Goal: Task Accomplishment & Management: Manage account settings

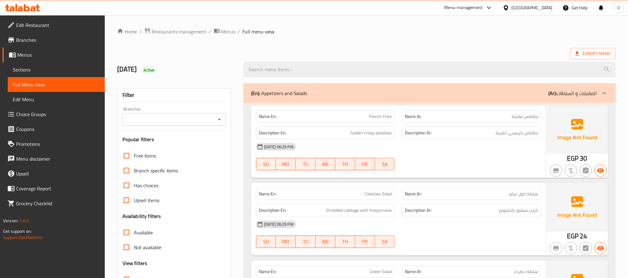
click at [545, 7] on div "[GEOGRAPHIC_DATA]" at bounding box center [532, 7] width 41 height 7
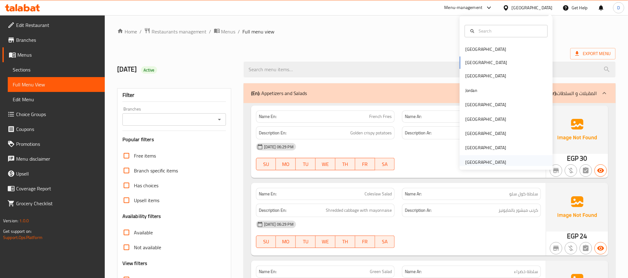
click at [493, 157] on div "[GEOGRAPHIC_DATA]" at bounding box center [485, 162] width 51 height 14
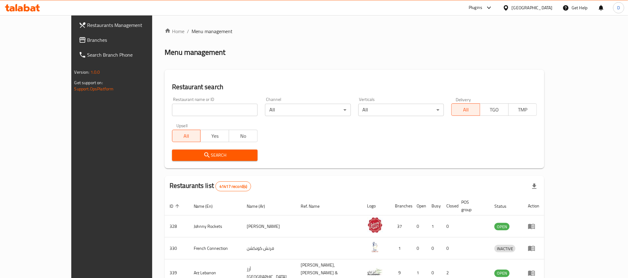
click at [483, 6] on div at bounding box center [487, 7] width 10 height 7
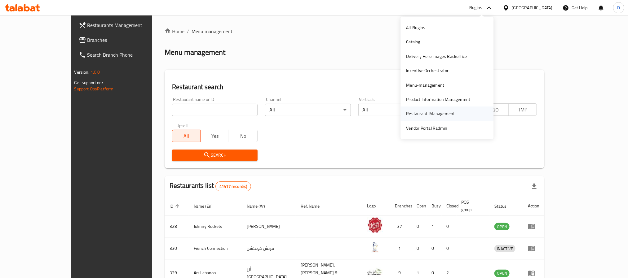
click at [439, 111] on div "Restaurant-Management" at bounding box center [430, 113] width 49 height 7
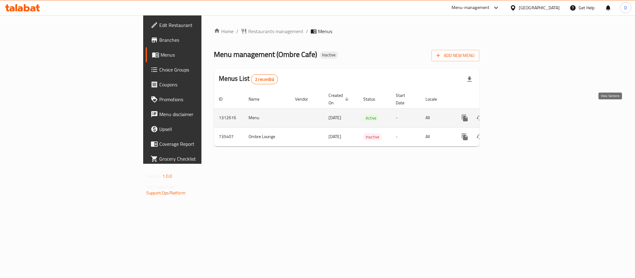
click at [517, 111] on link "enhanced table" at bounding box center [509, 118] width 15 height 15
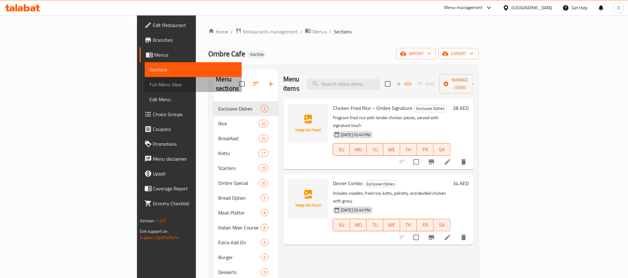
click at [150, 83] on span "Full Menu View" at bounding box center [193, 84] width 87 height 7
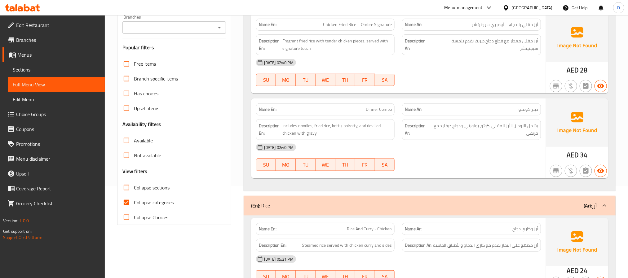
scroll to position [93, 0]
click at [170, 199] on span "Collapse categories" at bounding box center [154, 201] width 40 height 7
click at [134, 199] on input "Collapse categories" at bounding box center [126, 201] width 15 height 15
checkbox input "false"
click at [164, 183] on span "Collapse sections" at bounding box center [152, 186] width 36 height 7
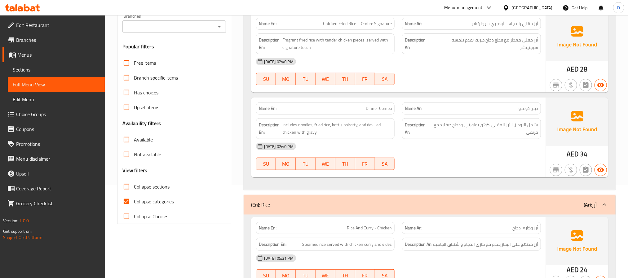
click at [134, 183] on input "Collapse sections" at bounding box center [126, 186] width 15 height 15
checkbox input "true"
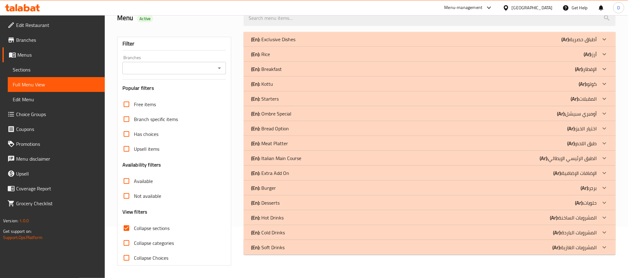
scroll to position [52, 0]
click at [420, 40] on div "(En): Exclusive Dishes (Ar): أطباق حصرية" at bounding box center [424, 39] width 346 height 7
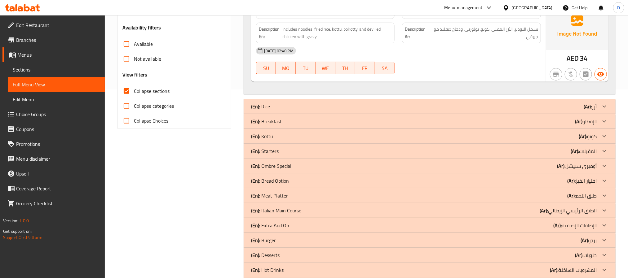
scroll to position [191, 0]
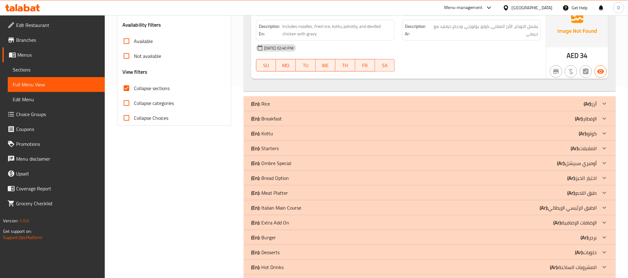
click at [543, 117] on div "(En): Breakfast (Ar): الإفطار" at bounding box center [424, 118] width 346 height 7
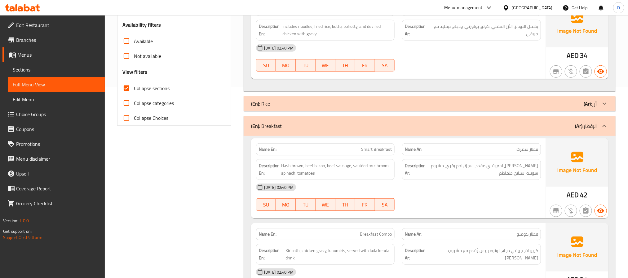
click at [425, 199] on div "17-09-2025 02:40 PM SU MO TU WE TH FR SA" at bounding box center [398, 197] width 292 height 35
click at [430, 192] on div "17-09-2025 02:40 PM" at bounding box center [398, 187] width 292 height 15
click at [526, 150] on span "فطار سمرت" at bounding box center [527, 149] width 22 height 7
click at [371, 150] on span "Smart Breakfast" at bounding box center [376, 149] width 31 height 7
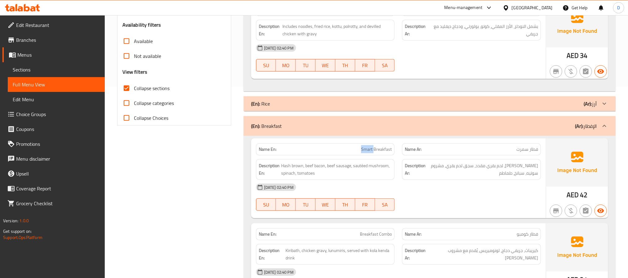
click at [371, 150] on span "Smart Breakfast" at bounding box center [376, 149] width 31 height 7
copy span "Smart Breakfast"
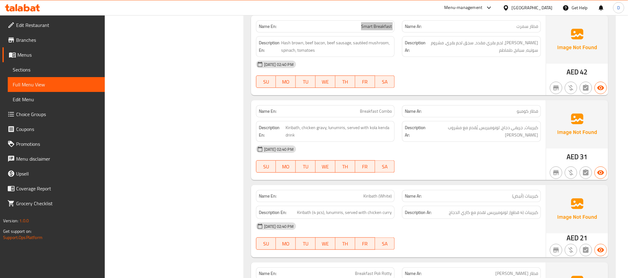
scroll to position [377, 0]
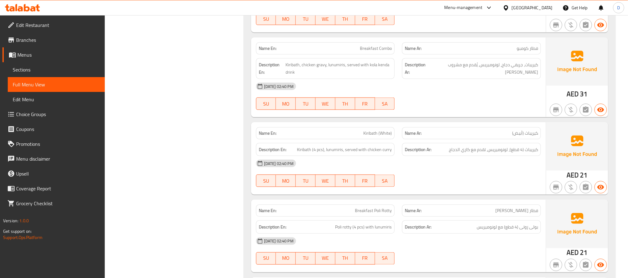
click at [366, 137] on span "Kiribath (White)" at bounding box center [377, 133] width 29 height 7
copy span "Kiribath (White)"
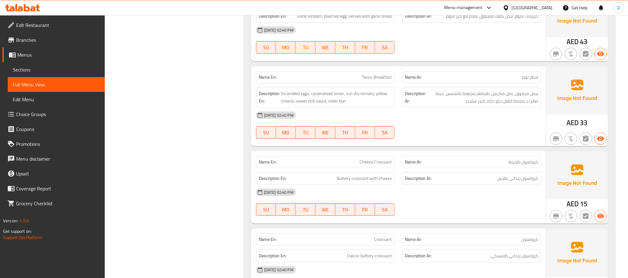
scroll to position [1167, 0]
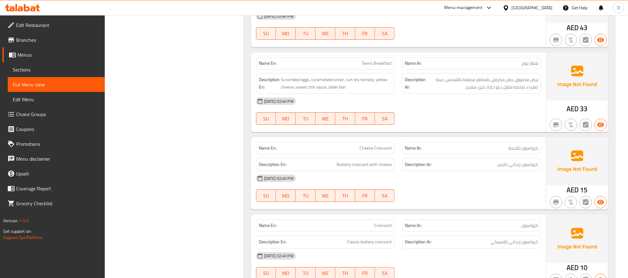
click at [442, 180] on div "17-09-2025 02:40 PM" at bounding box center [398, 178] width 292 height 15
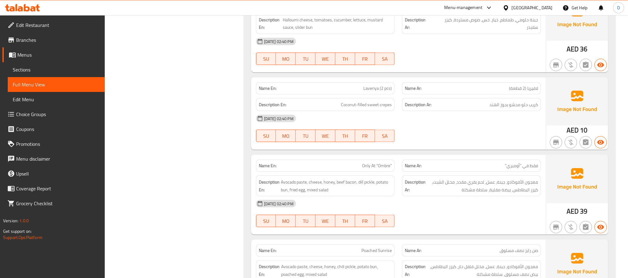
scroll to position [1632, 0]
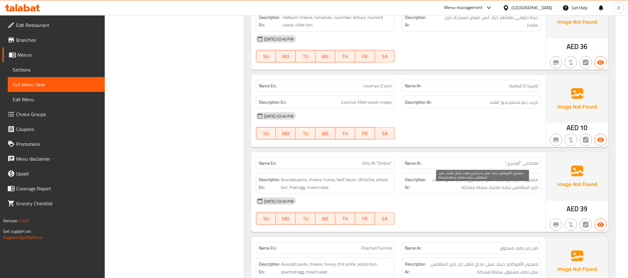
click at [436, 189] on span "معجون الأفوكادو، جبنة، عسل، لحم بقري مقدد، مخلل الشبت، كيزر البطاطس، بيضة مقلية…" at bounding box center [482, 183] width 111 height 15
click at [446, 229] on div "17-09-2025 02:40 PM SU MO TU WE TH FR SA" at bounding box center [398, 211] width 292 height 35
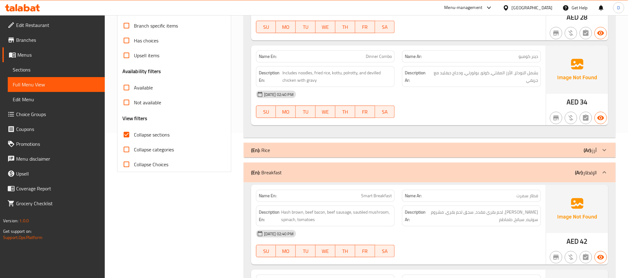
scroll to position [0, 0]
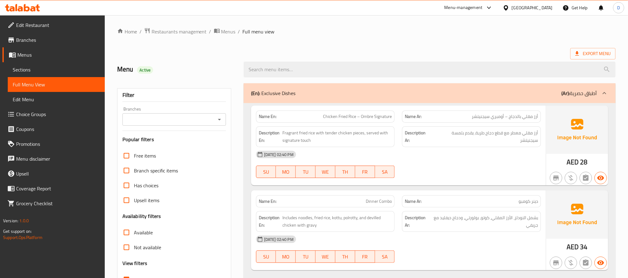
click at [383, 89] on div "(En): Exclusive Dishes (Ar): أطباق حصرية" at bounding box center [430, 93] width 372 height 20
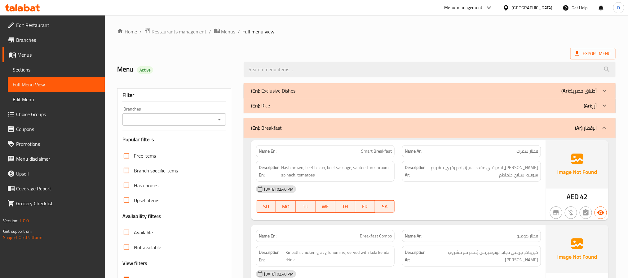
click at [389, 133] on div "(En): Breakfast (Ar): الإفطار" at bounding box center [430, 128] width 372 height 20
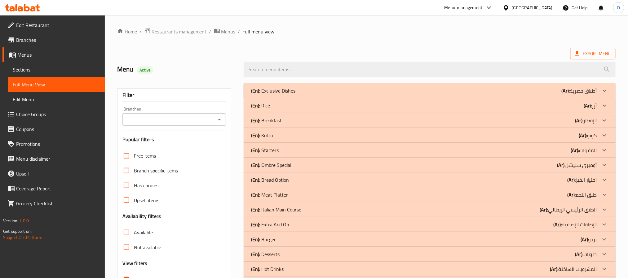
drag, startPoint x: 298, startPoint y: 152, endPoint x: 478, endPoint y: 222, distance: 192.7
click at [298, 152] on div "(En): Starters (Ar): المقبلات" at bounding box center [424, 150] width 346 height 7
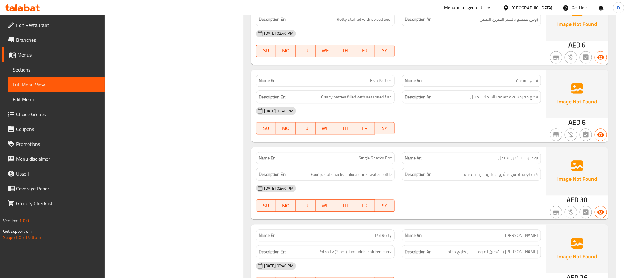
scroll to position [744, 0]
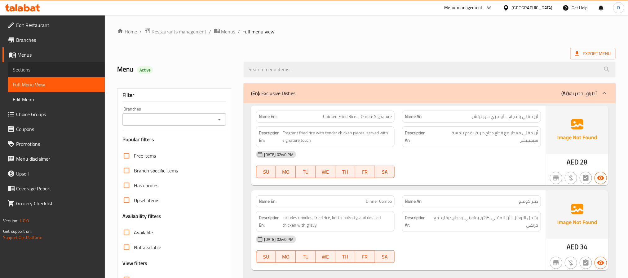
click at [36, 70] on span "Sections" at bounding box center [56, 69] width 87 height 7
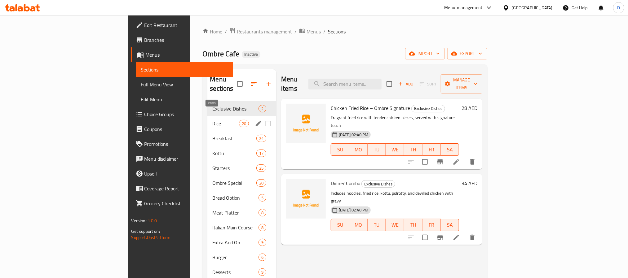
click at [239, 121] on span "20" at bounding box center [243, 124] width 9 height 6
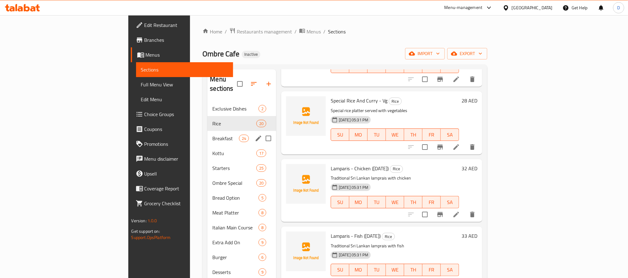
click at [207, 131] on div "Breakfast 24" at bounding box center [241, 138] width 69 height 15
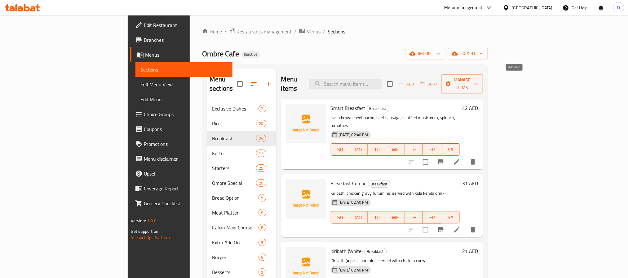
click at [415, 81] on span "Add" at bounding box center [406, 84] width 17 height 7
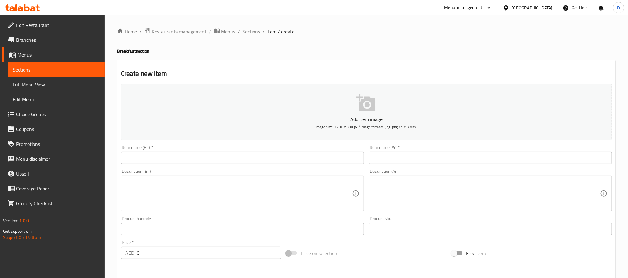
click at [327, 157] on input "text" at bounding box center [242, 158] width 243 height 12
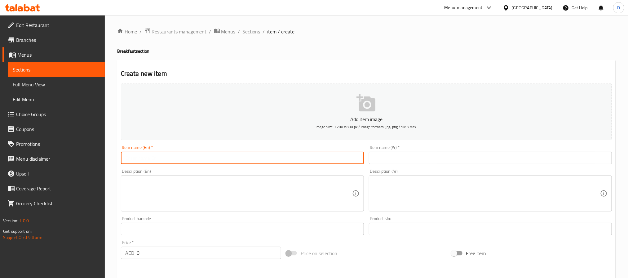
paste input "Champi Croissant"
type input "Champi Croissant"
click at [188, 187] on textarea at bounding box center [238, 193] width 227 height 29
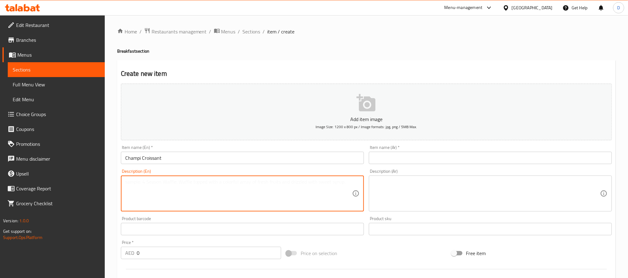
paste textarea "Scrambled eggs, cheddar cheese, turkey bacon, served with creamy mushroom sauce"
type textarea "Scrambled eggs, cheddar cheese, turkey bacon, served with creamy mushroom sauce"
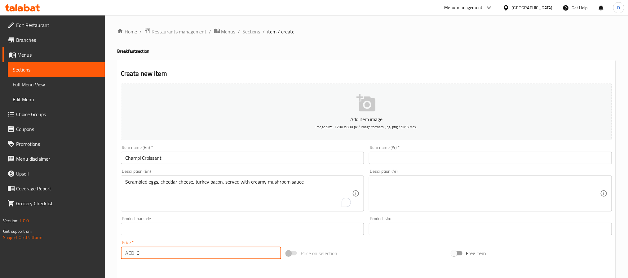
drag, startPoint x: 143, startPoint y: 253, endPoint x: 127, endPoint y: 248, distance: 17.0
click at [127, 248] on div "AED 0 Price *" at bounding box center [201, 253] width 160 height 12
type input "42"
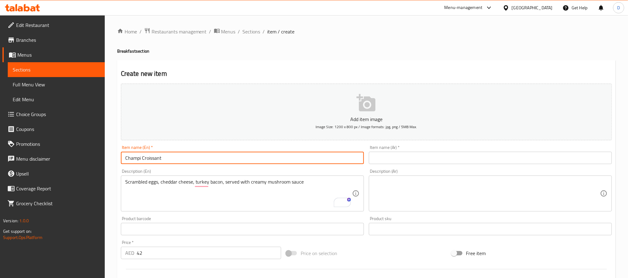
click at [204, 157] on input "Champi Croissant" at bounding box center [242, 158] width 243 height 12
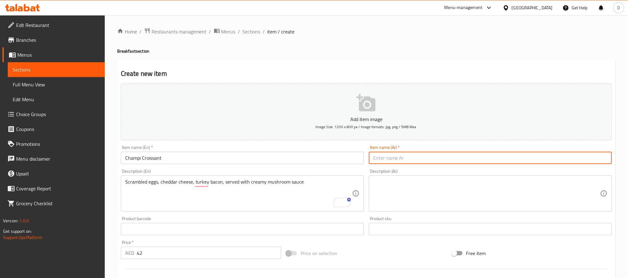
click at [398, 157] on input "text" at bounding box center [490, 158] width 243 height 12
paste input "كرواسون تشامبي"
type input "كرواسون تشامبي"
click at [310, 178] on div "Scrambled eggs, cheddar cheese, turkey bacon, served with creamy mushroom sauce…" at bounding box center [242, 194] width 243 height 36
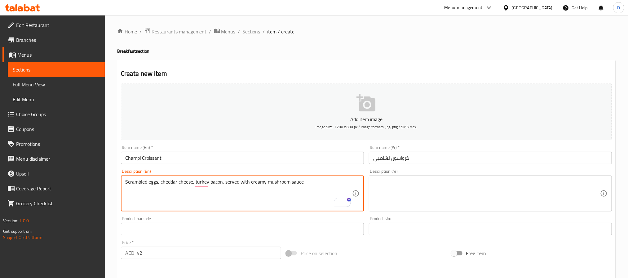
click at [310, 178] on div "Scrambled eggs, cheddar cheese, turkey bacon, served with creamy mushroom sauce…" at bounding box center [242, 194] width 243 height 36
click at [295, 185] on textarea "Scrambled eggs, cheddar cheese, turkey bacon, served with creamy mushroom sauce" at bounding box center [238, 193] width 227 height 29
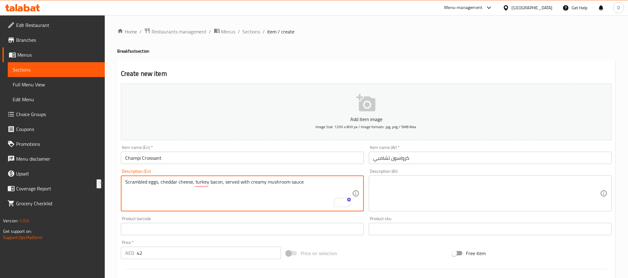
click at [408, 191] on textarea at bounding box center [486, 193] width 227 height 29
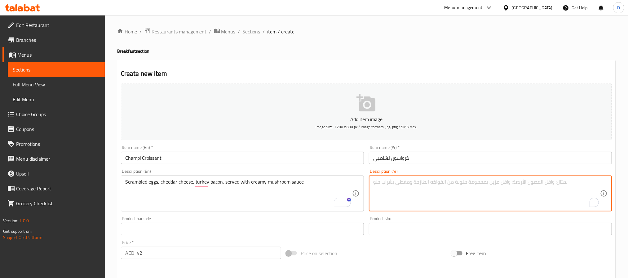
paste textarea "بيض مخفوق، جبن شيدر، لحم ديك رومي مقدد، يقدم مع صلصة الفطر الكريمية"
type textarea "بيض مخفوق، جبن شيدر، لحم ديك رومي مقدد، يقدم مع صلصة الفطر الكريمية"
click at [285, 155] on input "Champi Croissant" at bounding box center [242, 158] width 243 height 12
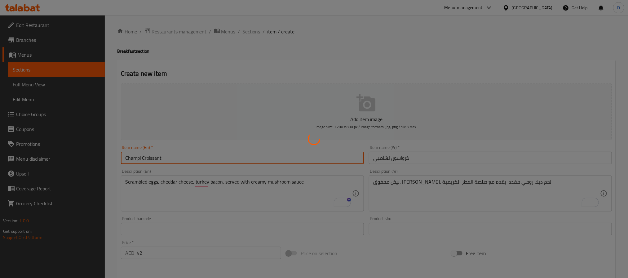
type input "0"
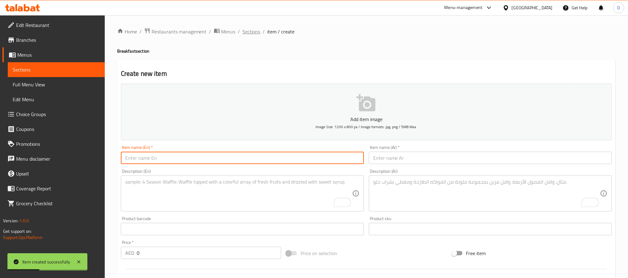
click at [248, 32] on span "Sections" at bounding box center [252, 31] width 18 height 7
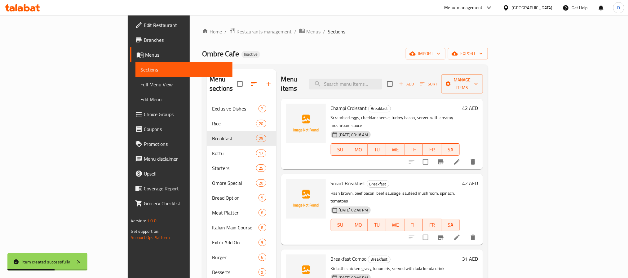
click at [465, 232] on li at bounding box center [456, 237] width 17 height 11
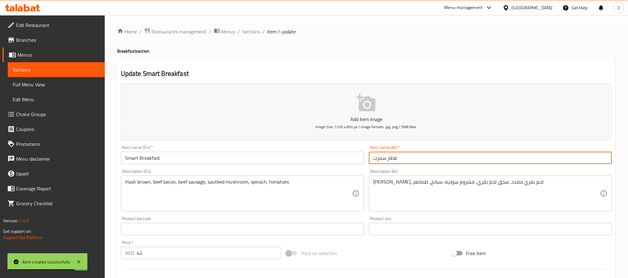
click at [379, 161] on input "فطار سمرت" at bounding box center [490, 158] width 243 height 12
type input "فطار سمارت"
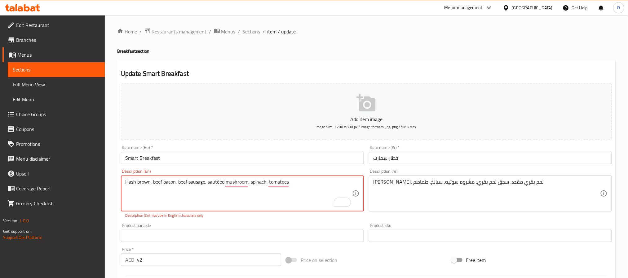
click at [220, 183] on textarea "Hash brown, beef bacon, beef sausage, sautéed mushroom, spinach, tomatoes" at bounding box center [238, 193] width 227 height 29
type textarea "Hash brown, beef bacon, beef sausage, sauteed mushroom, spinach, tomatoes"
click at [220, 164] on input "Smart Breakfast" at bounding box center [242, 158] width 243 height 12
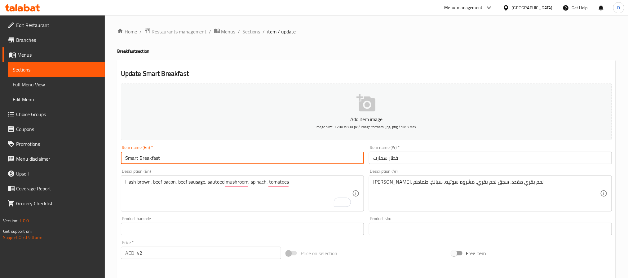
drag, startPoint x: 250, startPoint y: 27, endPoint x: 159, endPoint y: 1, distance: 95.0
click at [250, 28] on span "Sections" at bounding box center [252, 31] width 18 height 7
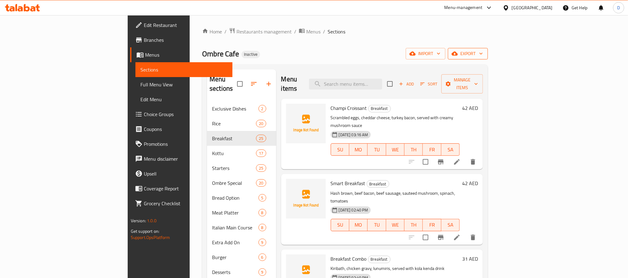
click at [483, 54] on span "export" at bounding box center [468, 54] width 30 height 8
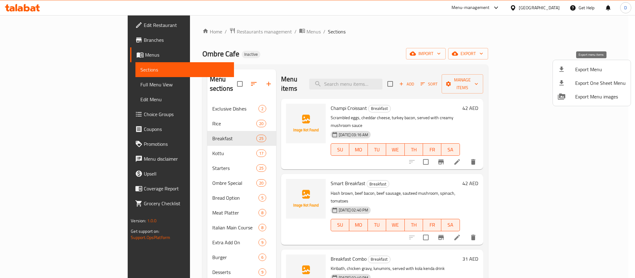
click at [597, 68] on span "Export Menu" at bounding box center [600, 69] width 51 height 7
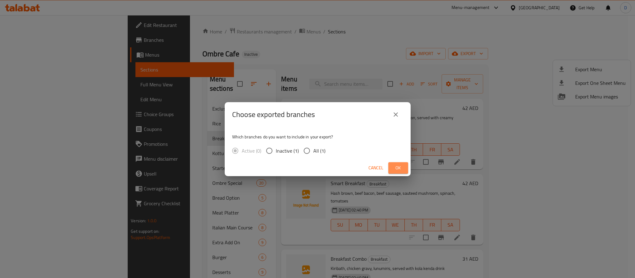
click at [397, 166] on span "Ok" at bounding box center [398, 168] width 10 height 8
